Goal: Information Seeking & Learning: Learn about a topic

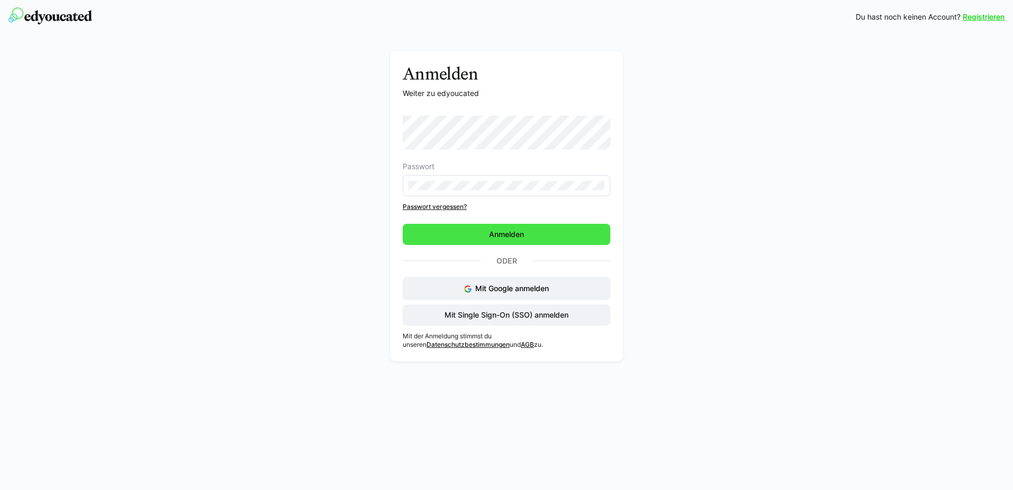
click at [532, 232] on span "Anmelden" at bounding box center [507, 234] width 208 height 21
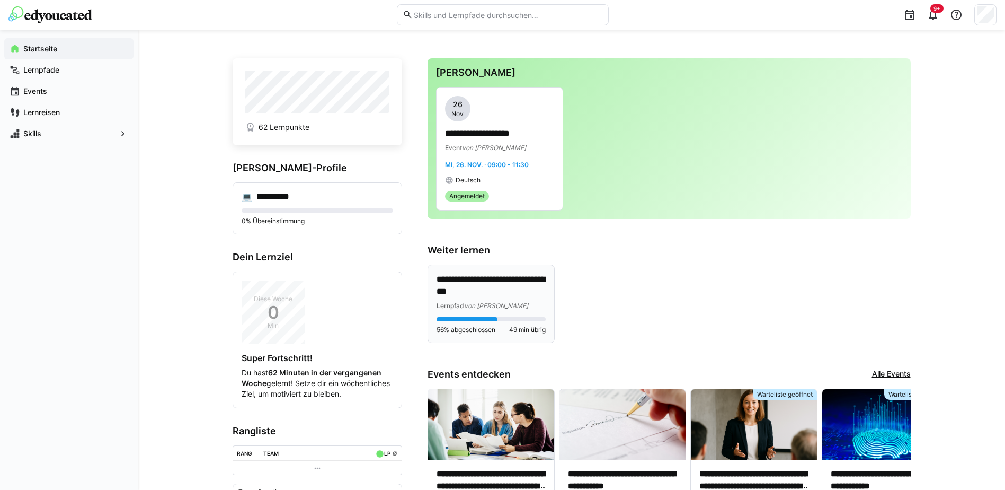
click at [462, 278] on p "**********" at bounding box center [491, 285] width 109 height 24
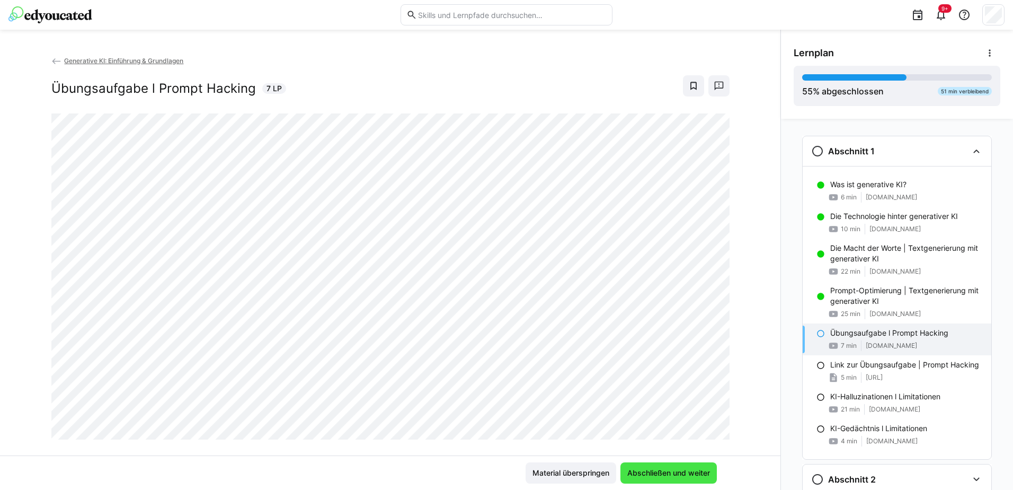
click at [691, 466] on span "Abschließen und weiter" at bounding box center [669, 472] width 96 height 21
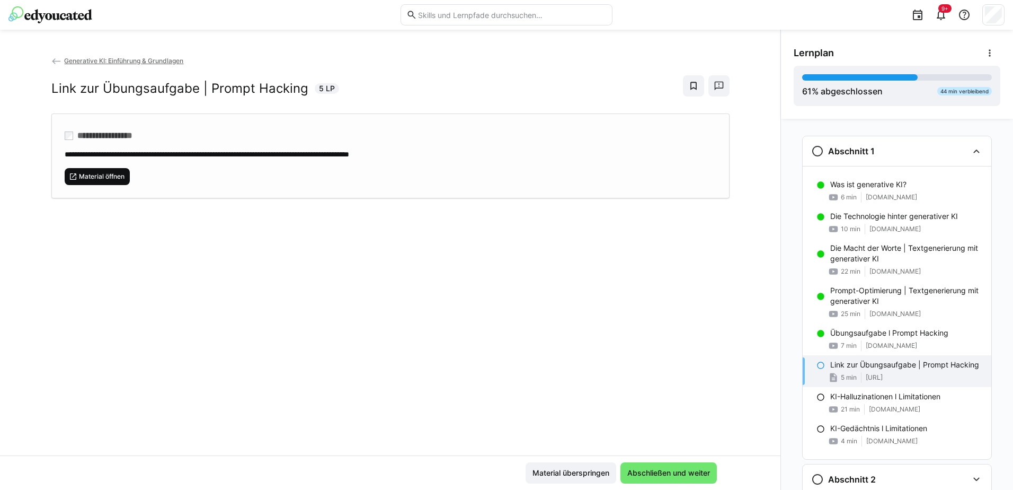
drag, startPoint x: 654, startPoint y: 472, endPoint x: 87, endPoint y: 183, distance: 636.1
click at [87, 183] on app-classroom-main-layout "**********" at bounding box center [390, 272] width 781 height 435
click at [87, 183] on span "Material öffnen" at bounding box center [98, 176] width 66 height 17
click at [640, 477] on span "Abschließen und weiter" at bounding box center [669, 472] width 86 height 11
click at [429, 244] on div "**********" at bounding box center [390, 255] width 781 height 400
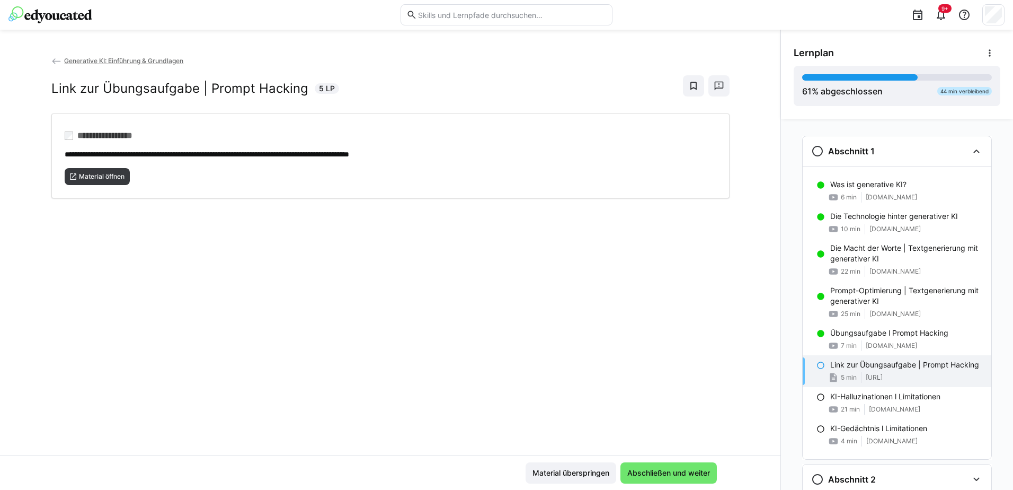
click at [817, 366] on eds-icon at bounding box center [821, 365] width 8 height 8
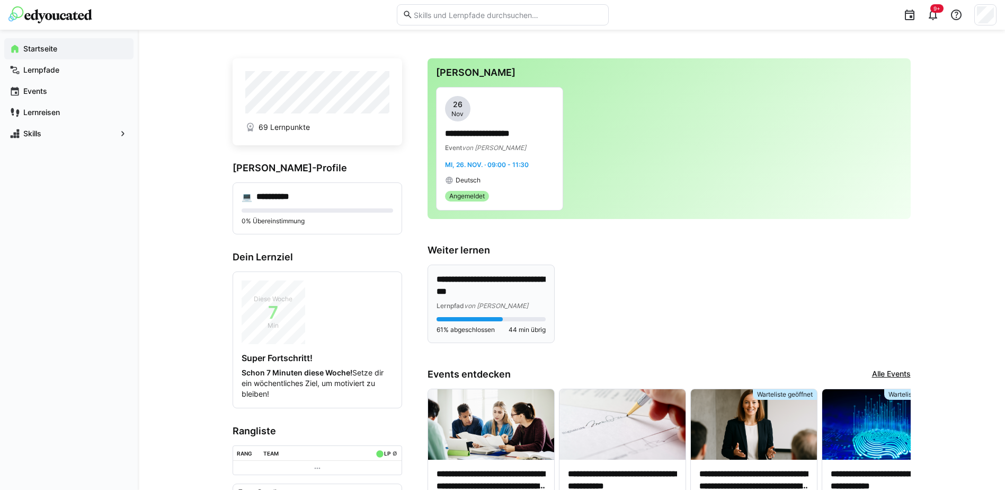
click at [486, 289] on p "**********" at bounding box center [491, 285] width 109 height 24
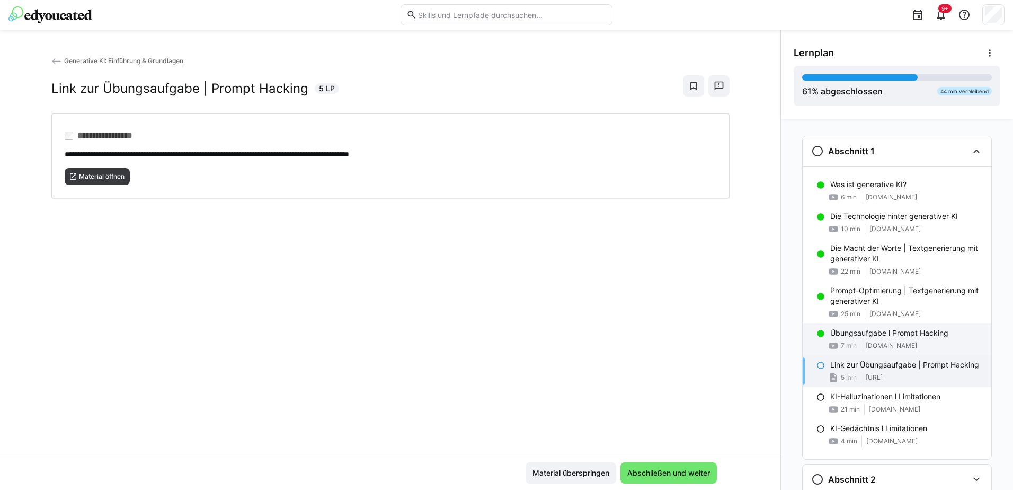
click at [874, 333] on p "Übungsaufgabe l Prompt Hacking" at bounding box center [889, 332] width 118 height 11
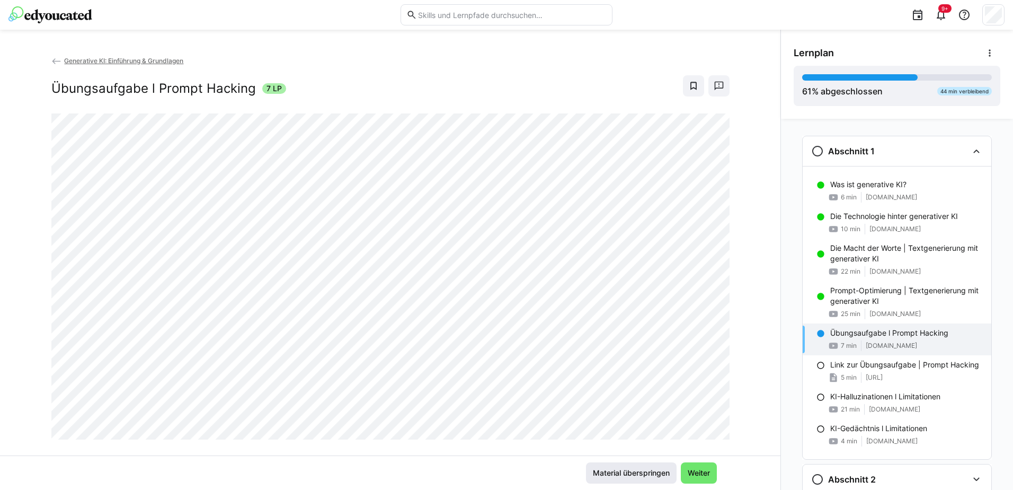
click at [606, 467] on span "Material überspringen" at bounding box center [631, 472] width 91 height 21
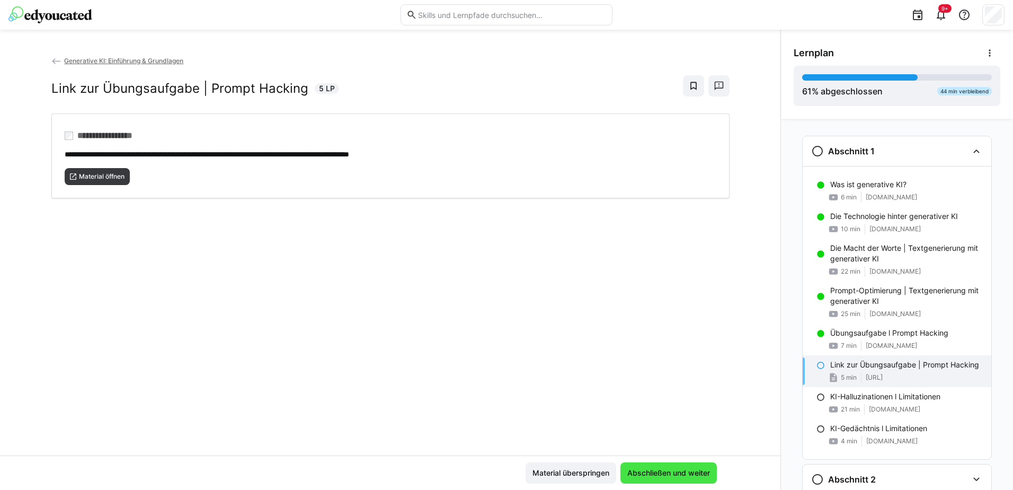
click at [688, 476] on span "Abschließen und weiter" at bounding box center [669, 472] width 86 height 11
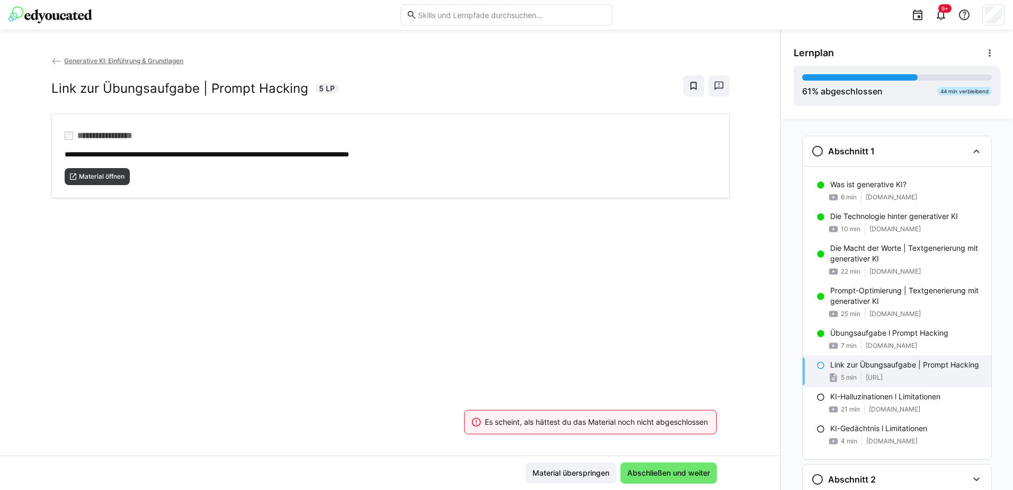
click at [587, 435] on div "Es scheint, als hättest du das Material noch nicht abgeschlossen" at bounding box center [590, 422] width 278 height 47
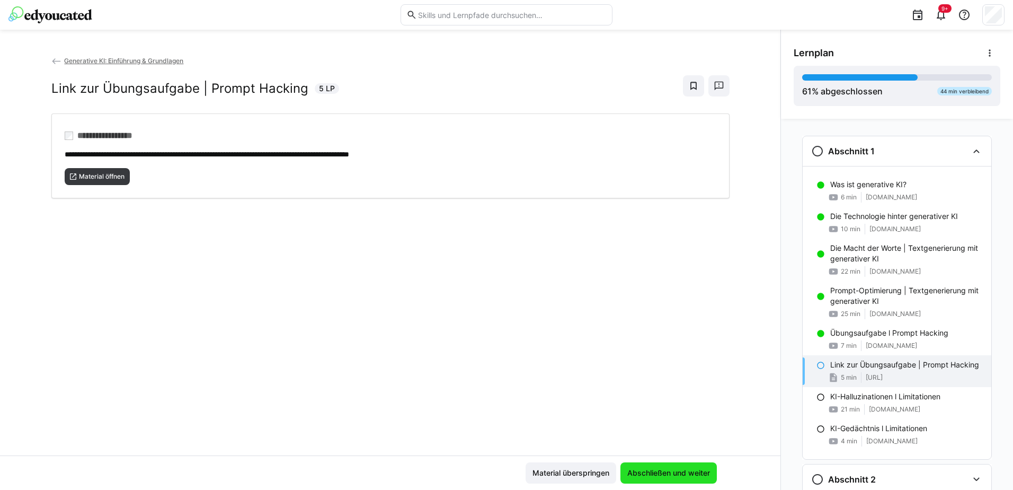
click at [654, 475] on span "Abschließen und weiter" at bounding box center [669, 472] width 86 height 11
click at [867, 394] on p "KI-Halluzinationen l Limitationen" at bounding box center [885, 396] width 110 height 11
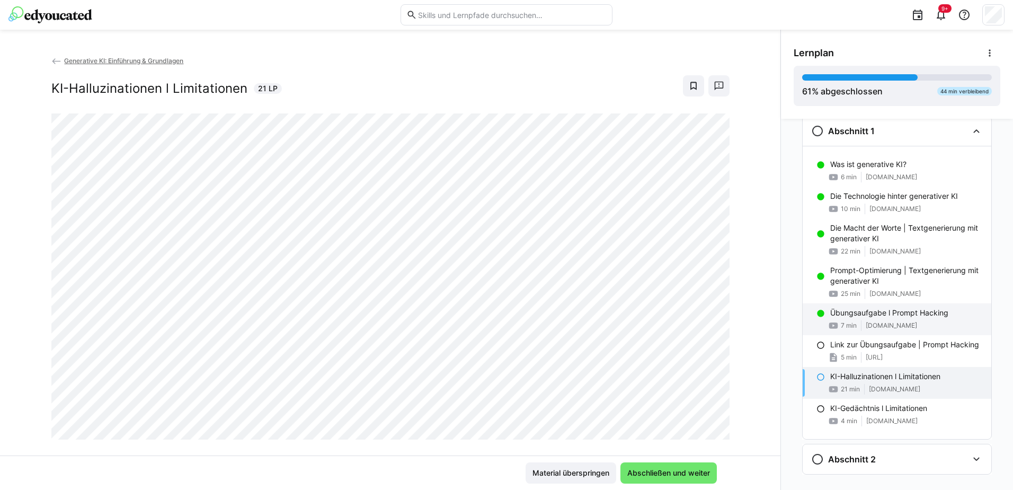
scroll to position [38, 0]
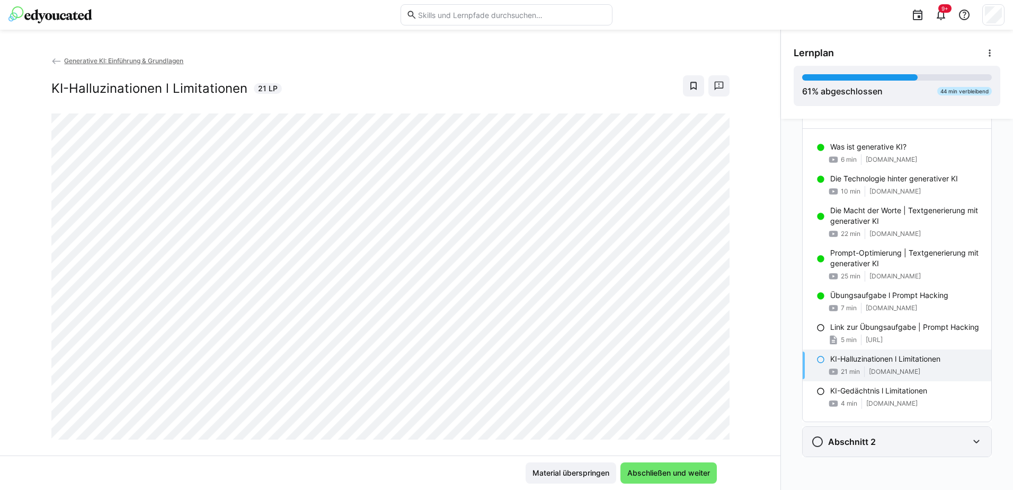
click at [972, 436] on eds-icon at bounding box center [976, 441] width 13 height 13
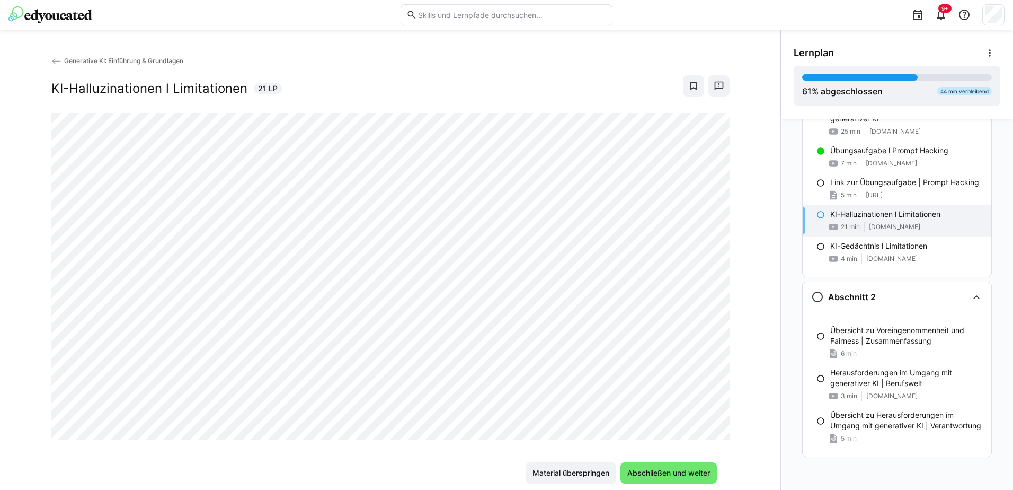
scroll to position [18, 0]
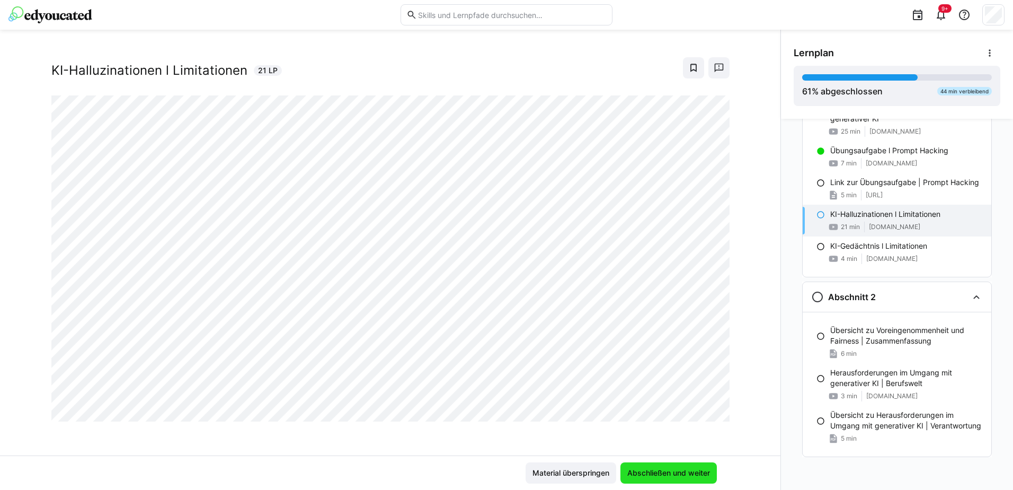
click at [650, 475] on span "Abschließen und weiter" at bounding box center [669, 472] width 86 height 11
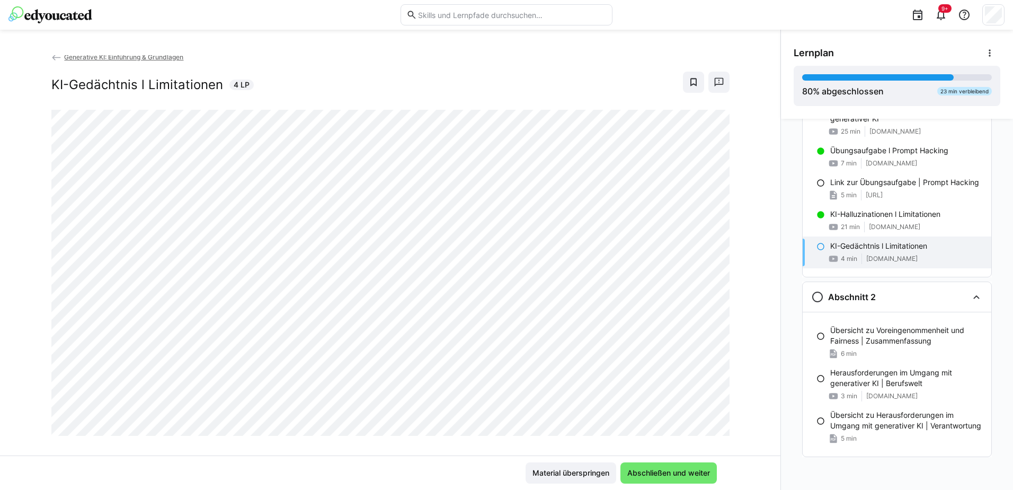
scroll to position [0, 0]
click at [673, 473] on span "Abschließen und weiter" at bounding box center [669, 472] width 86 height 11
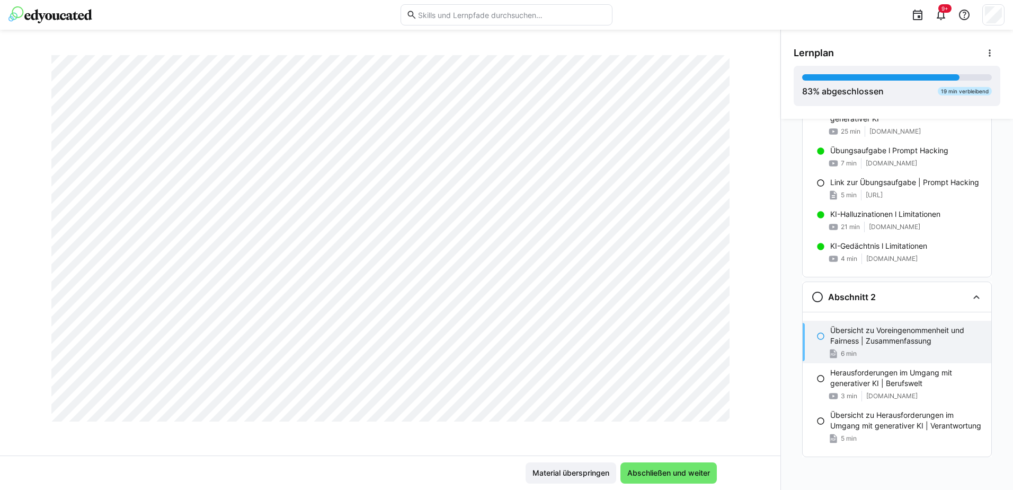
scroll to position [848, 0]
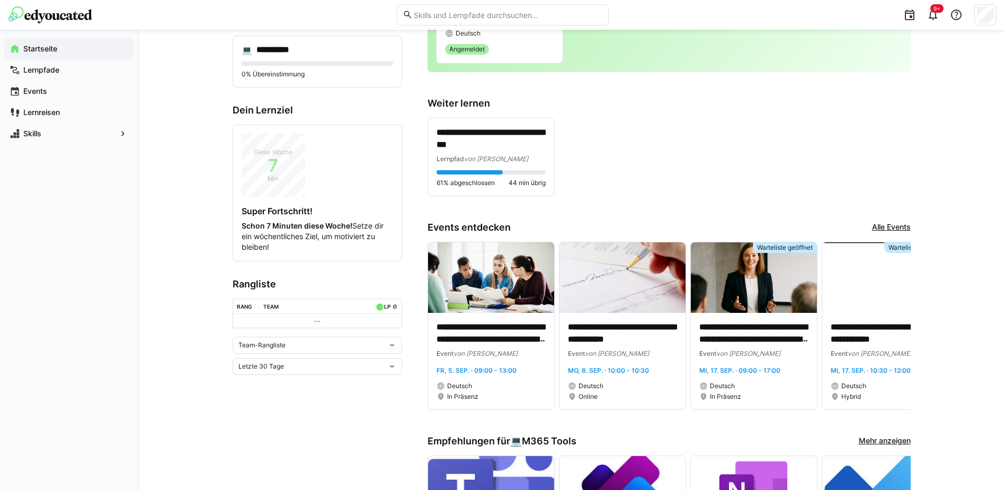
scroll to position [159, 0]
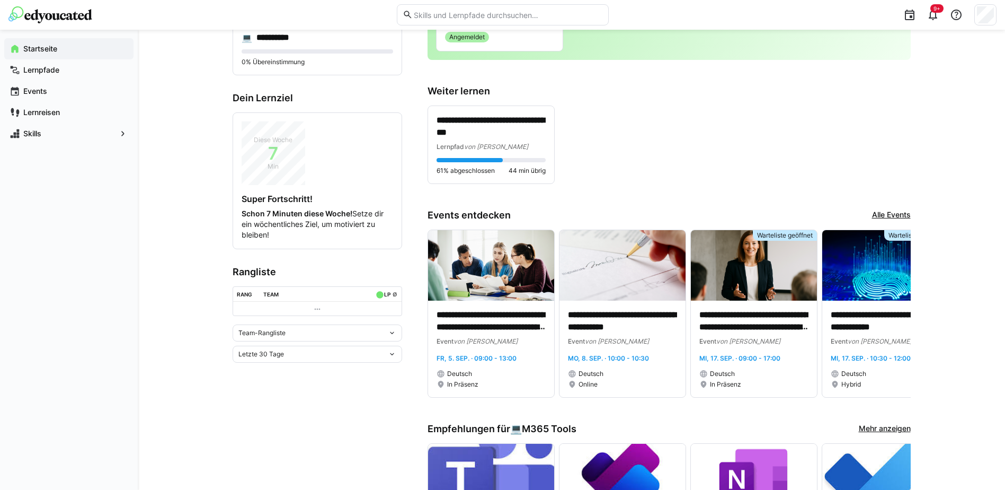
click at [447, 7] on eds-input at bounding box center [503, 14] width 212 height 21
type input "sap"
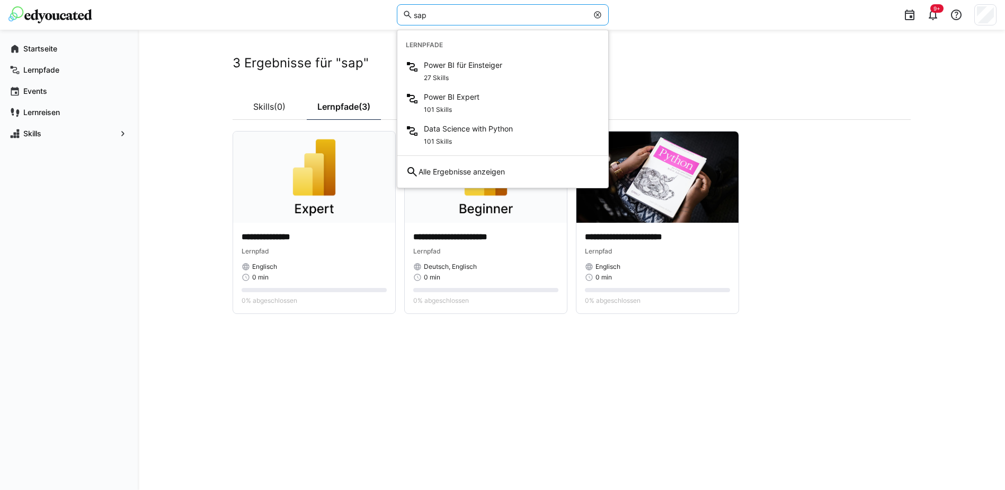
click at [157, 236] on div "**********" at bounding box center [571, 260] width 867 height 460
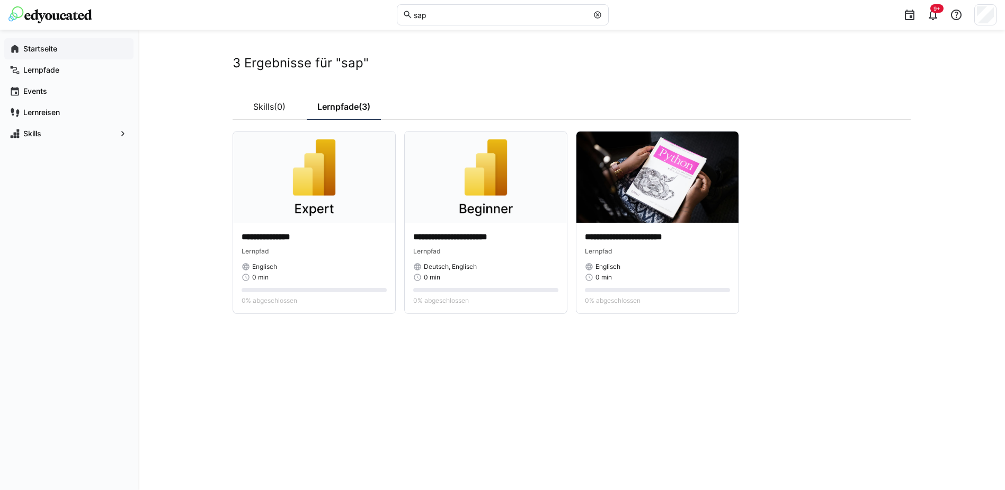
click at [26, 42] on div "Startseite" at bounding box center [68, 48] width 129 height 21
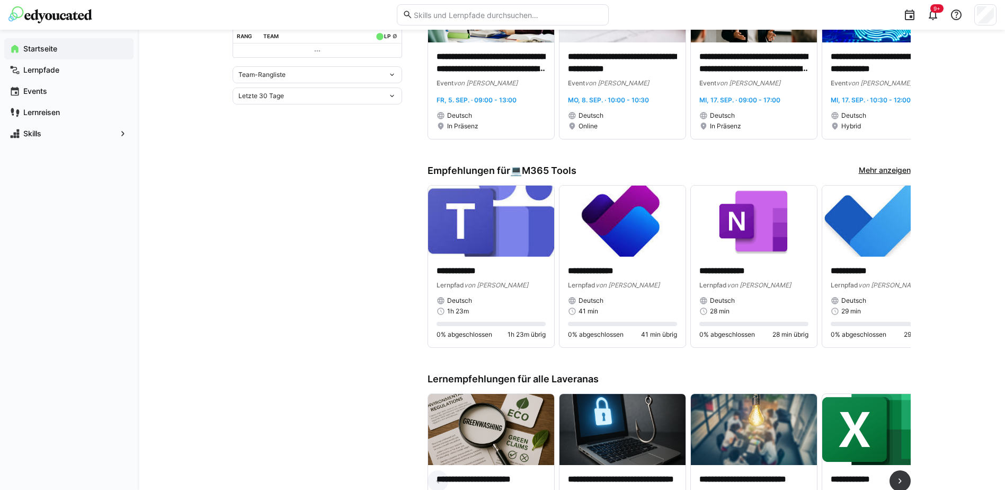
scroll to position [384, 0]
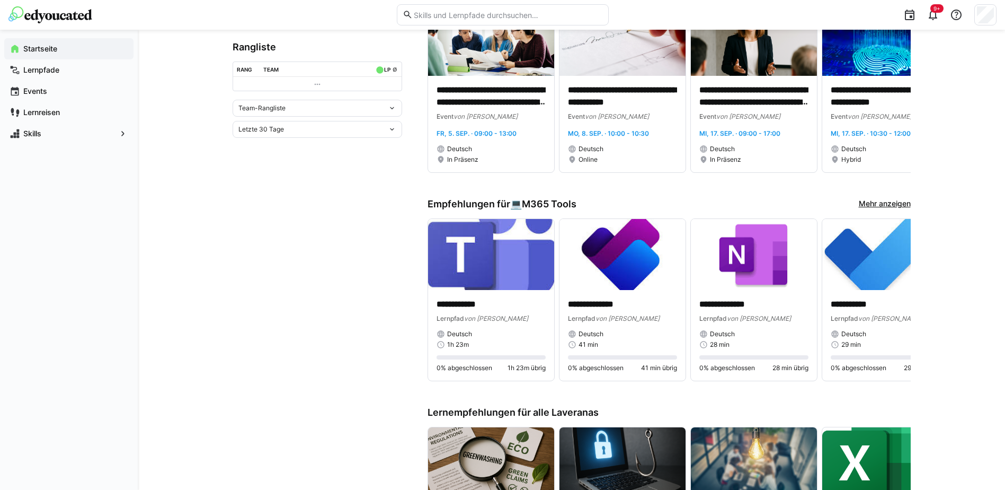
click at [252, 101] on div "Team-Rangliste" at bounding box center [318, 108] width 170 height 17
click at [270, 134] on div "Team-Rangliste" at bounding box center [317, 130] width 157 height 8
click at [269, 108] on span "Team-Rangliste" at bounding box center [261, 108] width 47 height 8
click at [269, 152] on span "Individuelle Rangliste" at bounding box center [318, 147] width 170 height 17
click at [318, 176] on div "Individuelle Rangliste" at bounding box center [312, 178] width 149 height 7
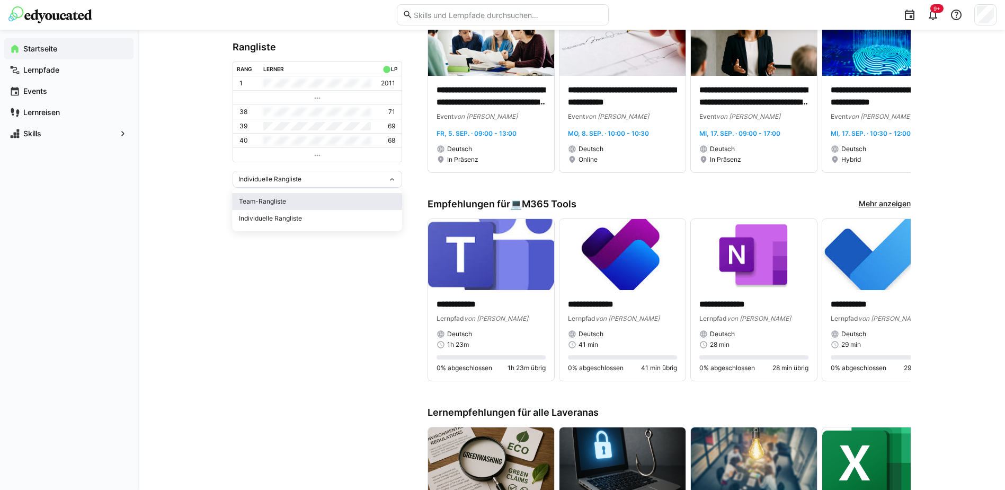
click at [306, 202] on div "Team-Rangliste" at bounding box center [317, 201] width 157 height 8
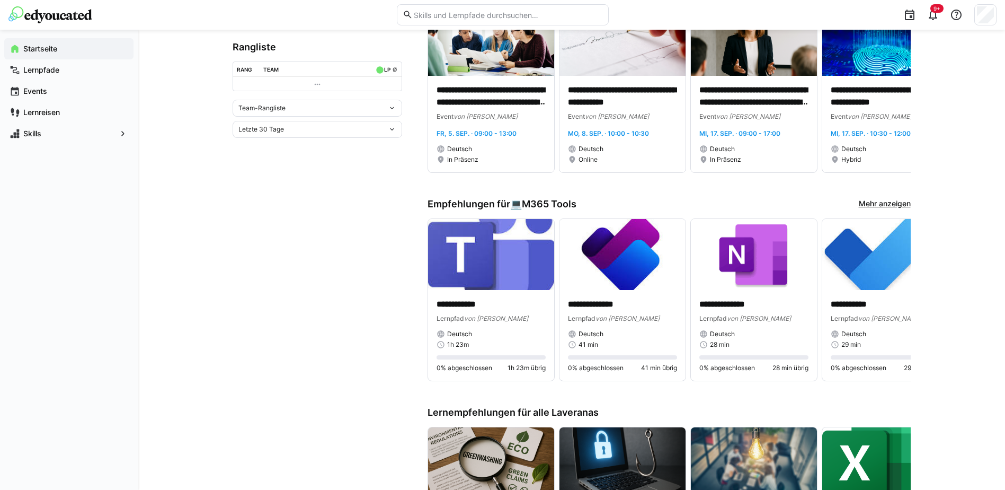
click at [279, 133] on div "Letzte 30 Tage" at bounding box center [318, 129] width 170 height 17
click at [261, 218] on div "Gesamt" at bounding box center [317, 219] width 157 height 8
click at [276, 112] on div "Team-Rangliste" at bounding box center [318, 108] width 170 height 17
click at [275, 145] on div "Individuelle Rangliste" at bounding box center [317, 147] width 157 height 8
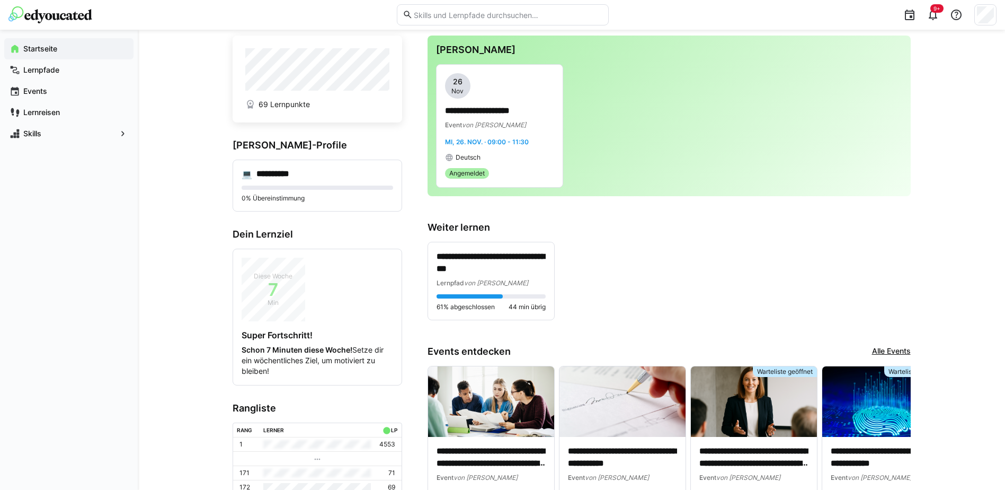
scroll to position [0, 0]
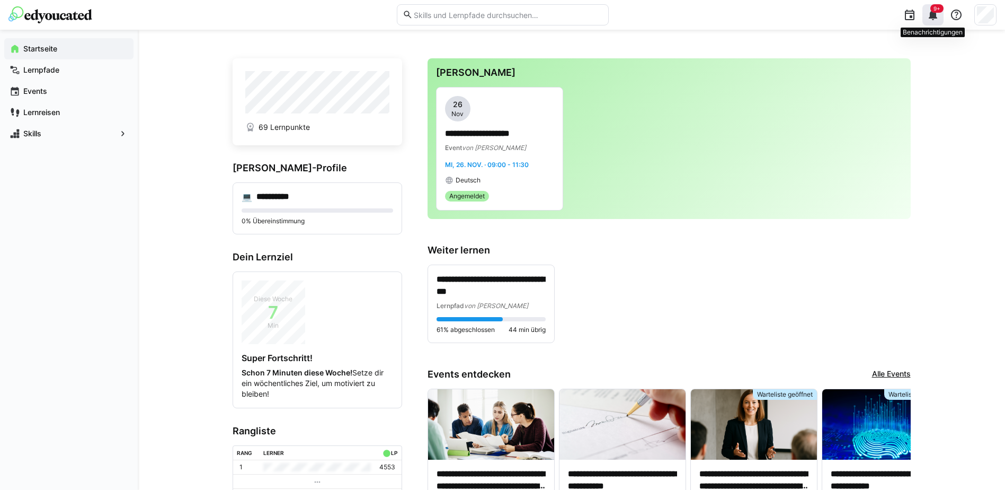
click at [935, 20] on eds-icon at bounding box center [933, 14] width 13 height 13
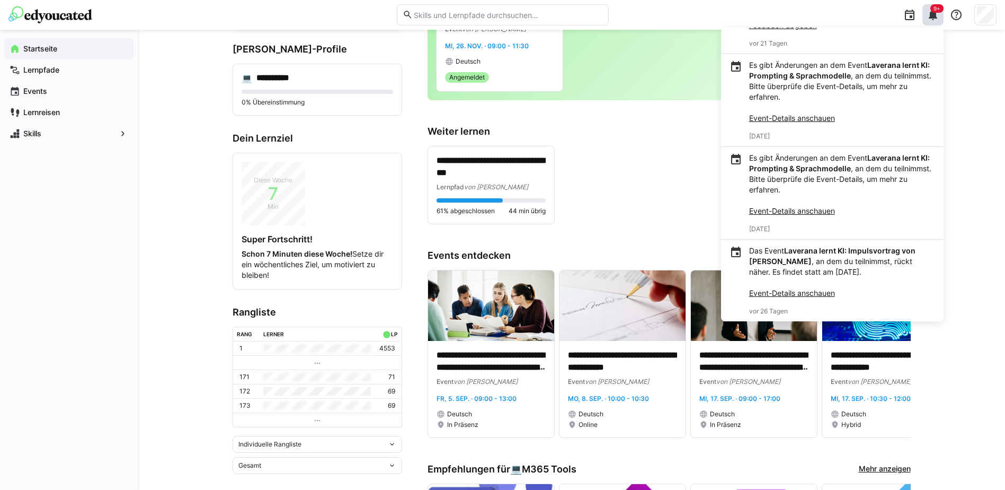
scroll to position [159, 0]
